Goal: Information Seeking & Learning: Learn about a topic

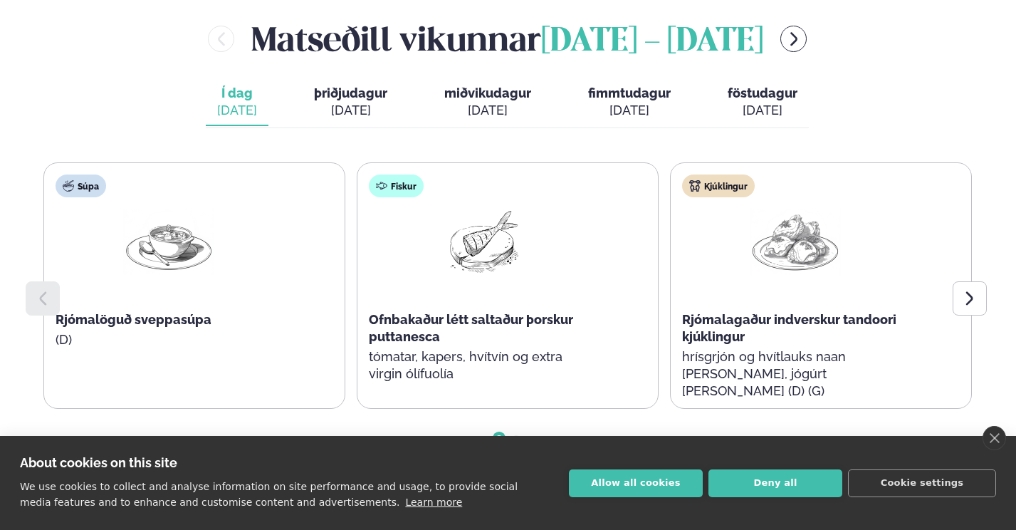
scroll to position [641, 0]
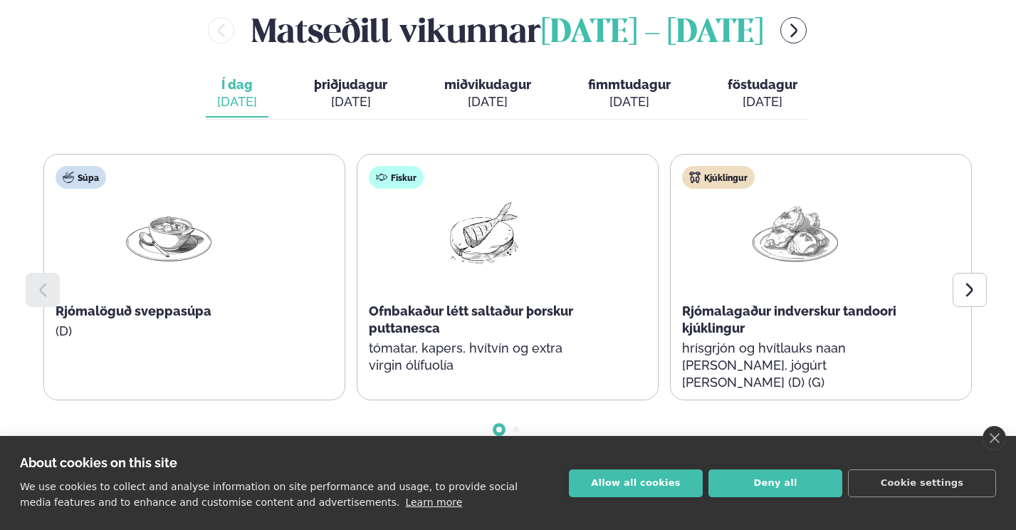
click at [353, 95] on div "[DATE]" at bounding box center [350, 101] width 73 height 17
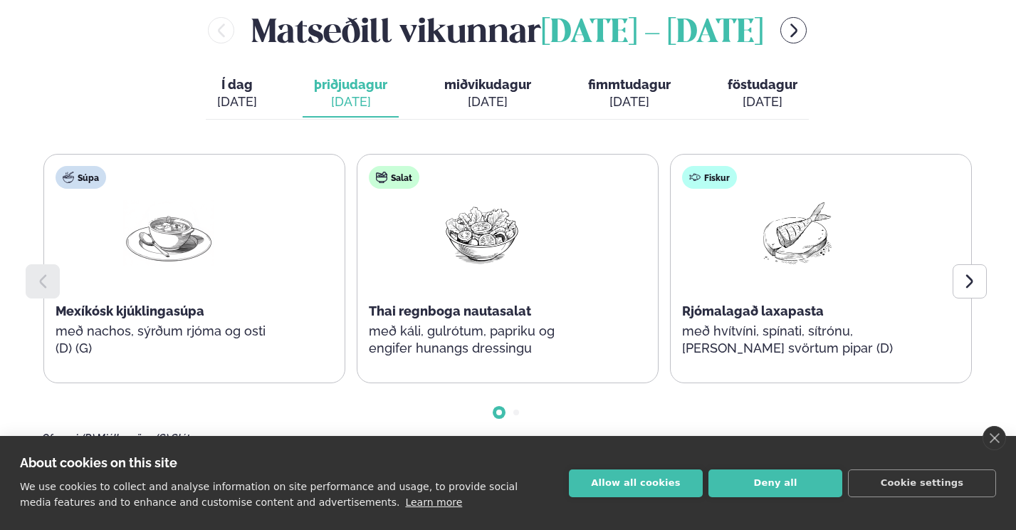
click at [239, 88] on span "Í dag" at bounding box center [237, 84] width 40 height 17
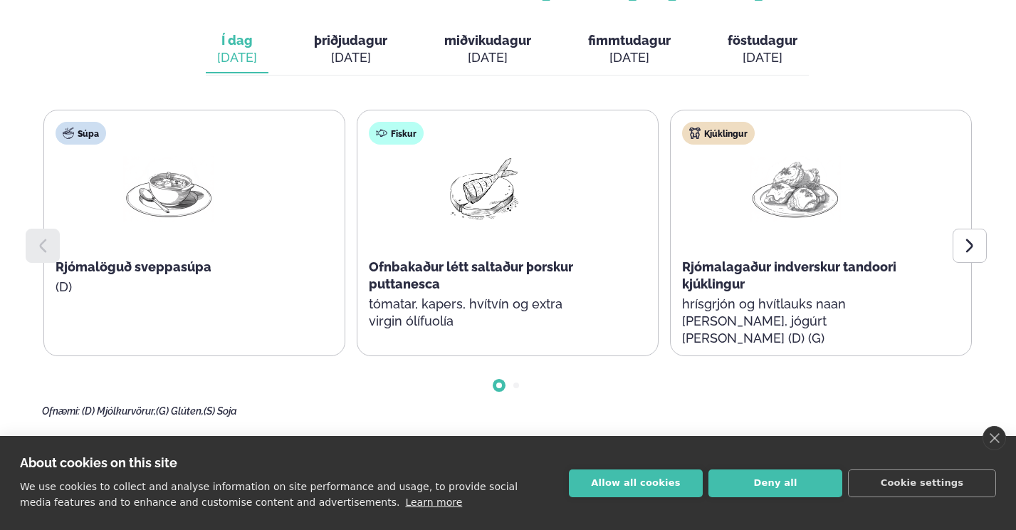
scroll to position [712, 0]
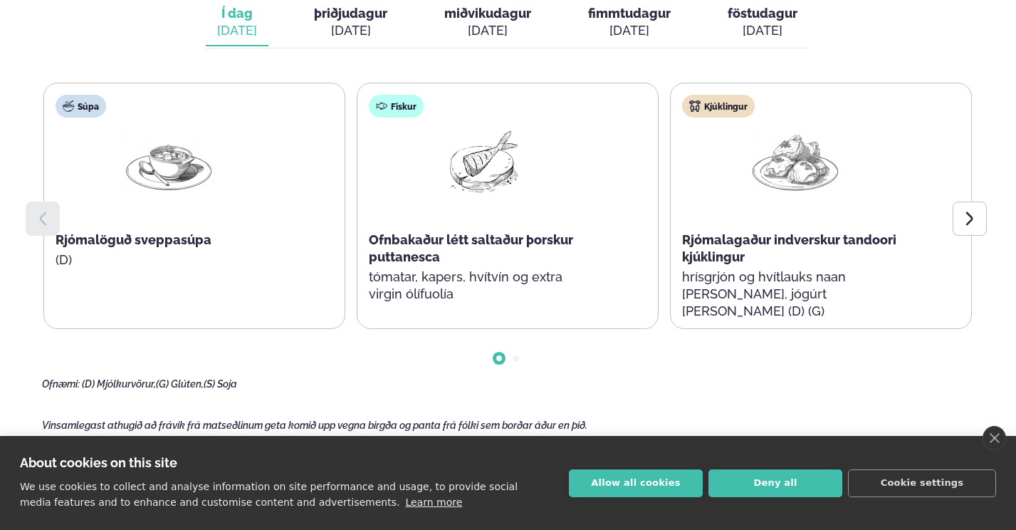
click at [710, 251] on span "Rjómalagaður indverskur tandoori kjúklingur" at bounding box center [789, 248] width 214 height 32
click at [962, 223] on div at bounding box center [970, 219] width 34 height 34
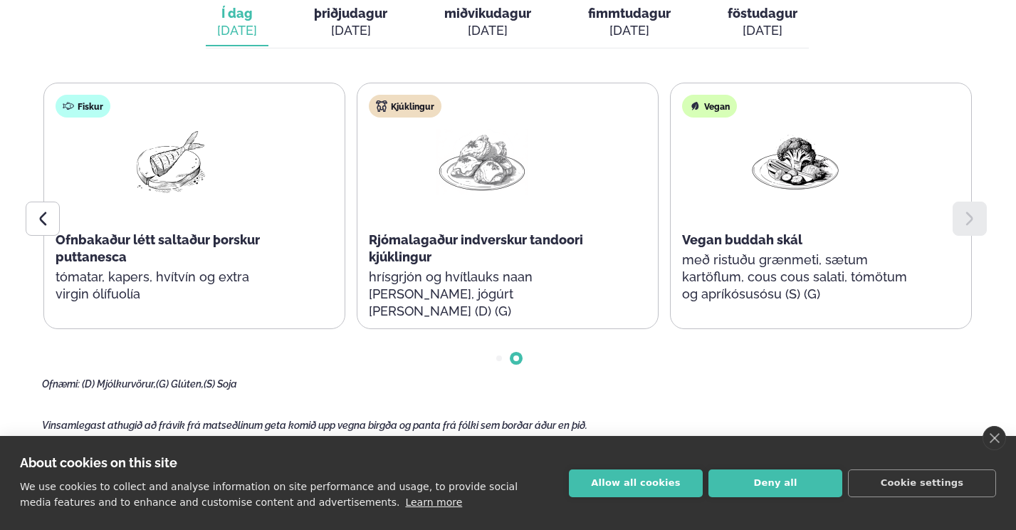
scroll to position [499, 0]
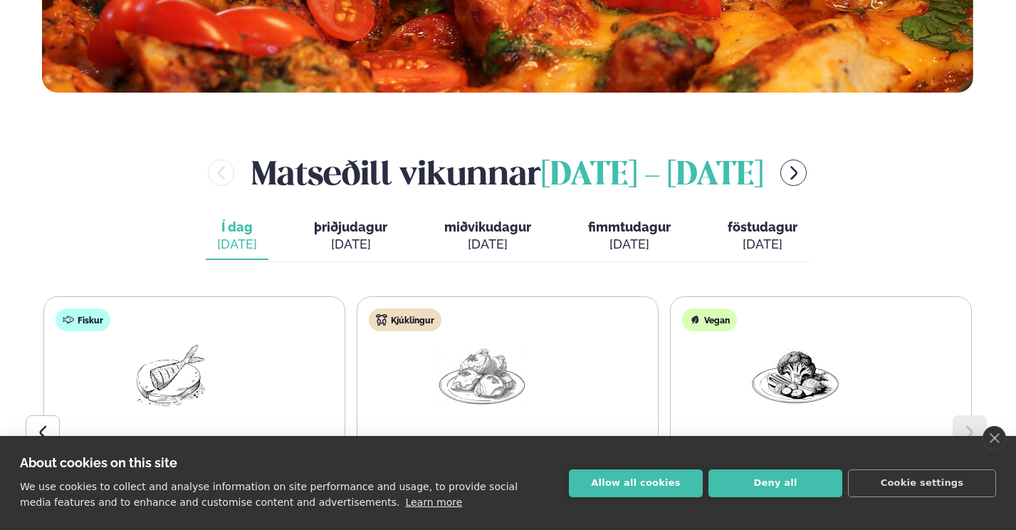
click at [336, 242] on div "[DATE]" at bounding box center [350, 244] width 73 height 17
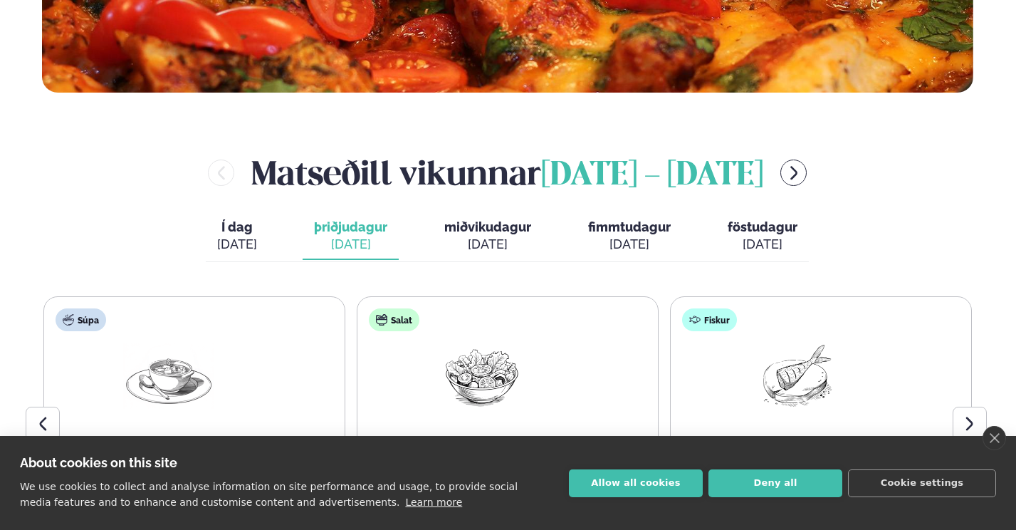
scroll to position [784, 0]
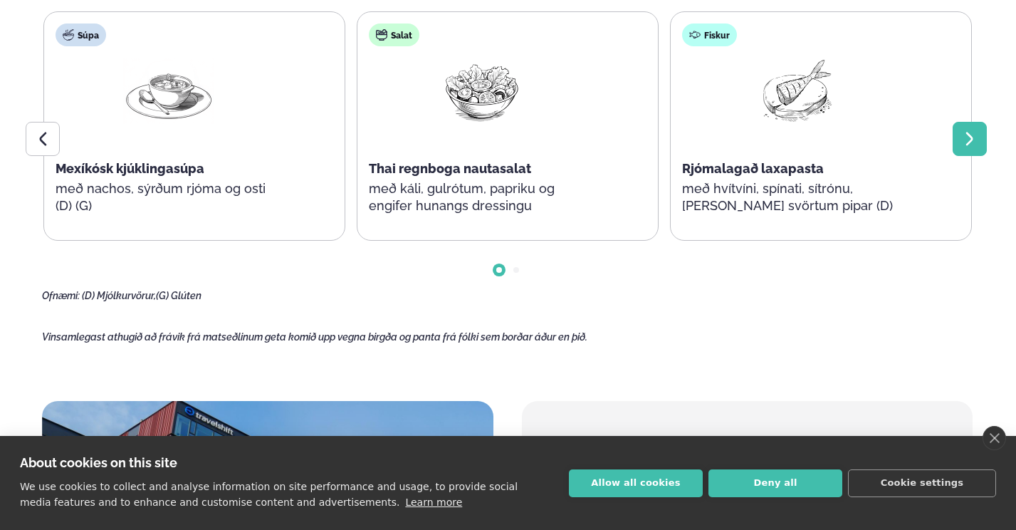
click at [962, 142] on icon at bounding box center [970, 138] width 17 height 17
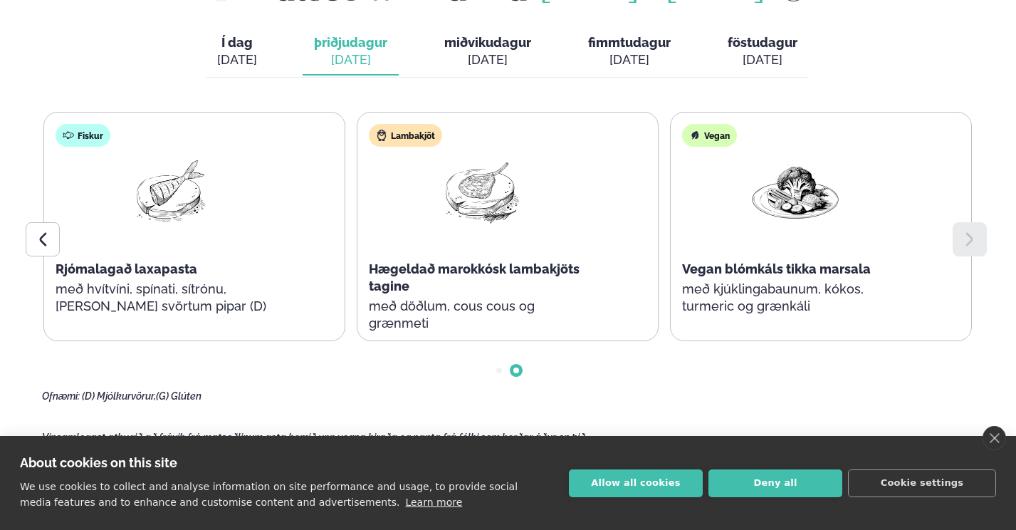
scroll to position [712, 0]
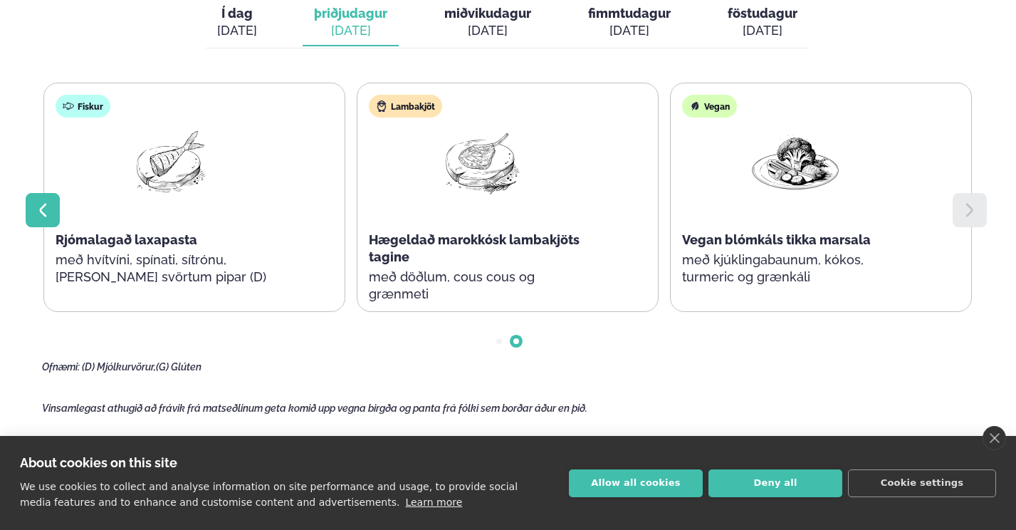
click at [43, 210] on icon at bounding box center [42, 210] width 17 height 17
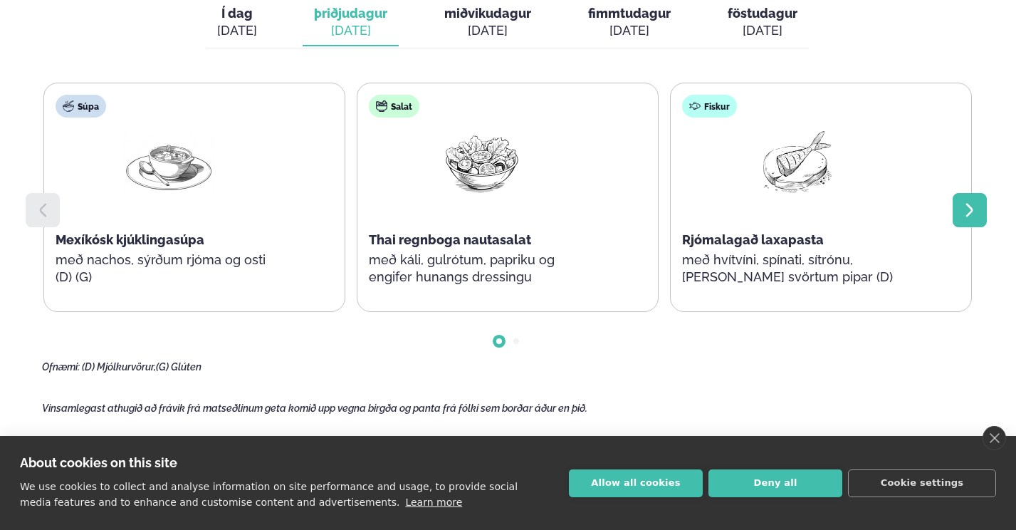
click at [964, 210] on icon at bounding box center [970, 210] width 17 height 17
